Goal: Information Seeking & Learning: Learn about a topic

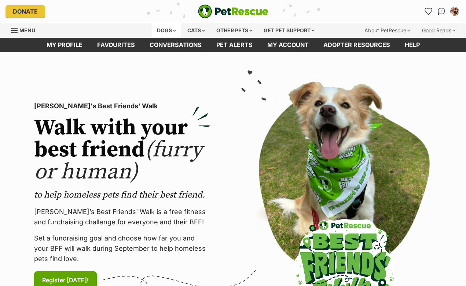
click at [163, 27] on div "Dogs" at bounding box center [166, 30] width 29 height 15
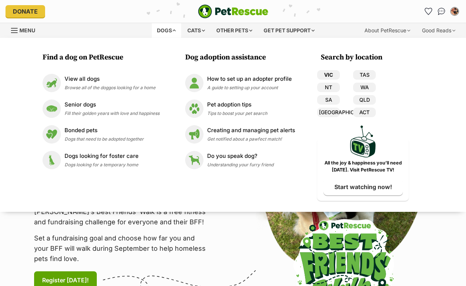
click at [333, 71] on link "VIC" at bounding box center [328, 75] width 23 height 10
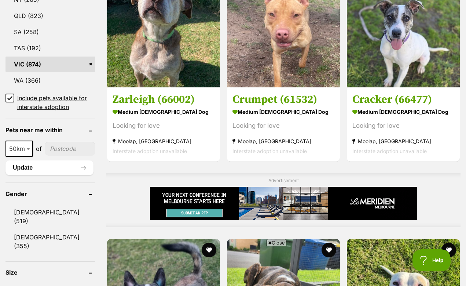
scroll to position [539, 0]
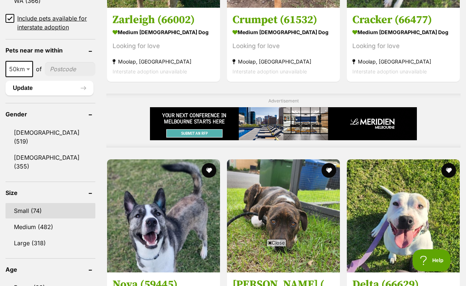
click at [37, 203] on link "Small (74)" at bounding box center [51, 210] width 90 height 15
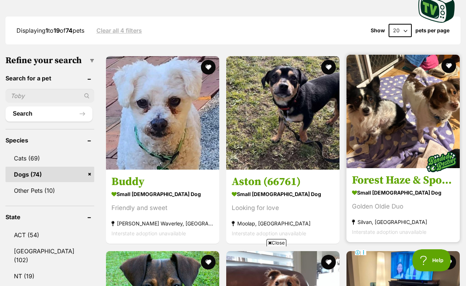
click at [347, 112] on img at bounding box center [403, 111] width 113 height 113
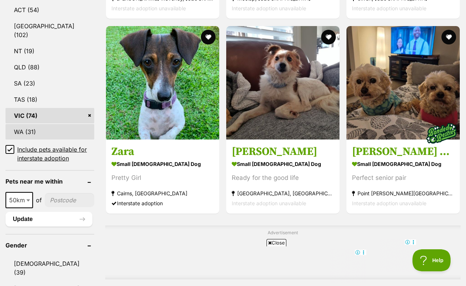
scroll to position [372, 0]
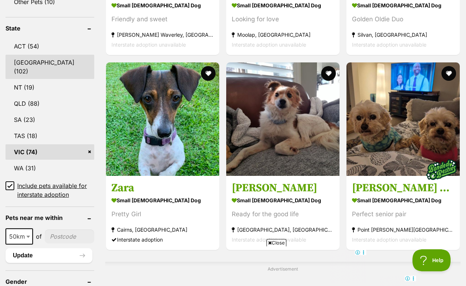
click at [30, 72] on link "NSW (102)" at bounding box center [50, 67] width 89 height 24
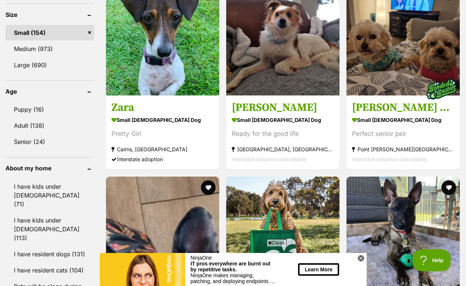
scroll to position [747, 0]
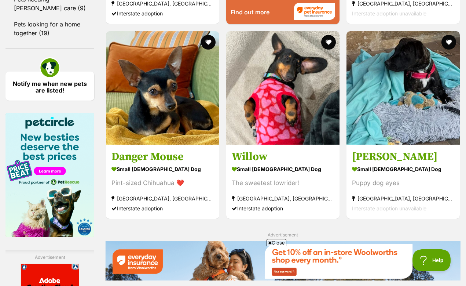
scroll to position [1099, 0]
